Goal: Transaction & Acquisition: Purchase product/service

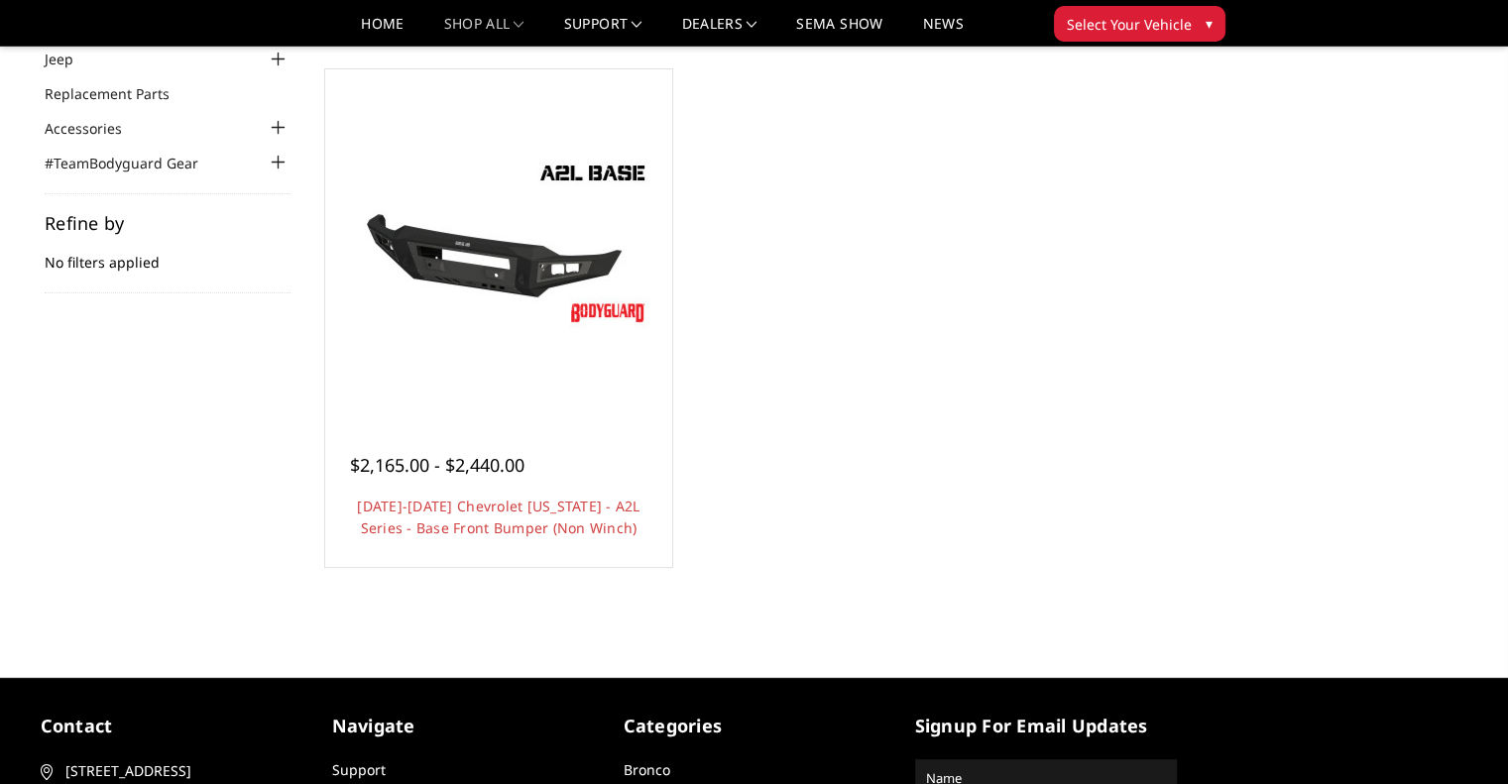
scroll to position [194, 0]
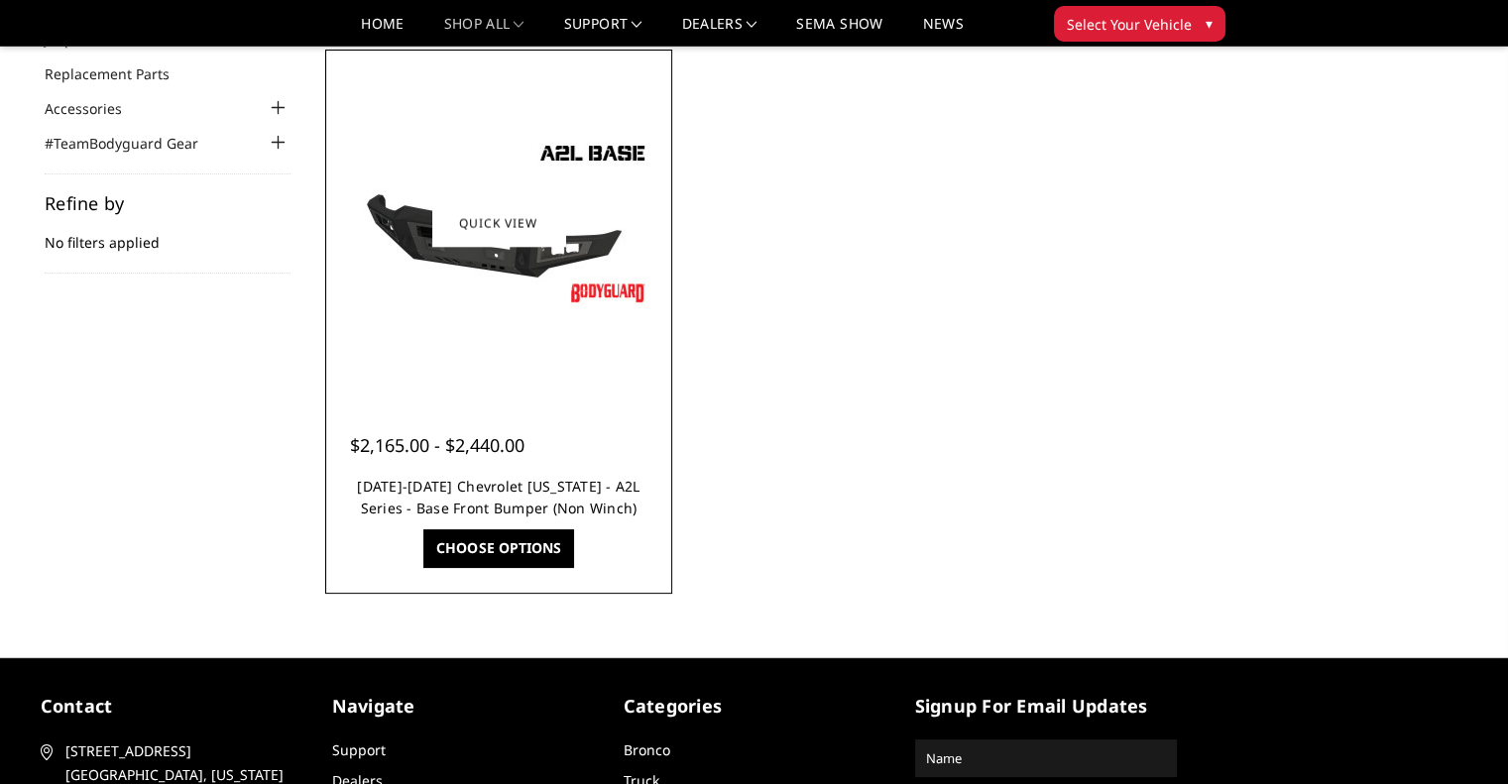
click at [432, 483] on link "[DATE]-[DATE] Chevrolet [US_STATE] - A2L Series - Base Front Bumper (Non Winch)" at bounding box center [498, 497] width 283 height 41
